Goal: Check status: Check status

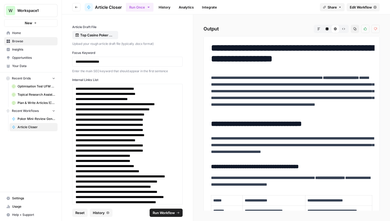
scroll to position [1011, 0]
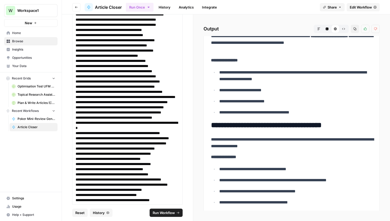
click at [167, 9] on link "History" at bounding box center [165, 7] width 18 height 8
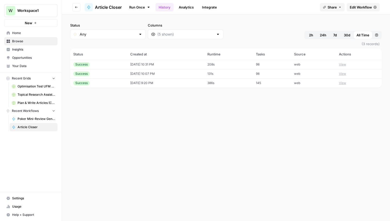
click at [346, 63] on button "View" at bounding box center [342, 64] width 7 height 5
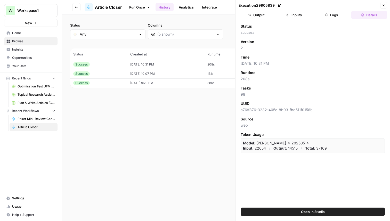
click at [260, 16] on button "Output" at bounding box center [257, 15] width 36 height 8
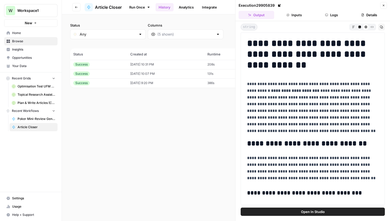
click at [297, 14] on button "Inputs" at bounding box center [294, 15] width 36 height 8
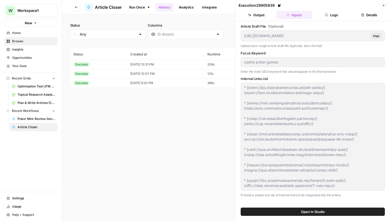
click at [331, 12] on button "Logs" at bounding box center [332, 15] width 36 height 8
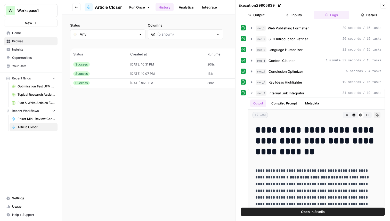
click at [382, 5] on button "Close" at bounding box center [383, 5] width 7 height 7
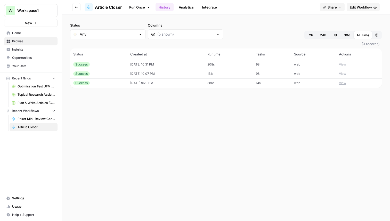
click at [344, 63] on button "View" at bounding box center [342, 64] width 7 height 5
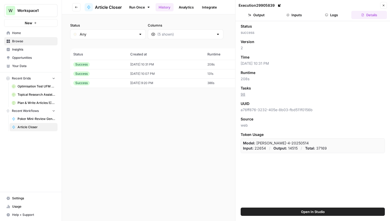
click at [261, 16] on button "Output" at bounding box center [257, 15] width 36 height 8
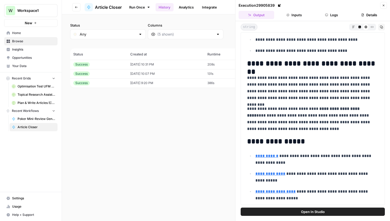
scroll to position [1316, 0]
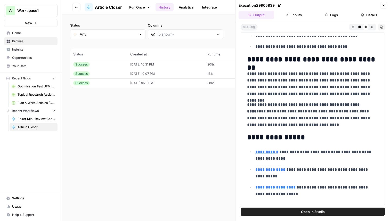
click at [221, 121] on div "Status Any Columns 2h 24h 7d 30d All Time Custom range (3 records) Status Creat…" at bounding box center [226, 117] width 328 height 207
click at [383, 4] on icon "button" at bounding box center [383, 5] width 3 height 3
